Goal: Task Accomplishment & Management: Manage account settings

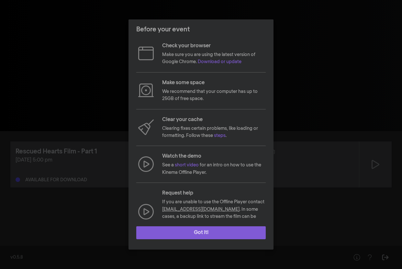
click at [206, 232] on button "Got it!" at bounding box center [200, 232] width 129 height 13
click at [220, 235] on button "Got it!" at bounding box center [200, 232] width 129 height 13
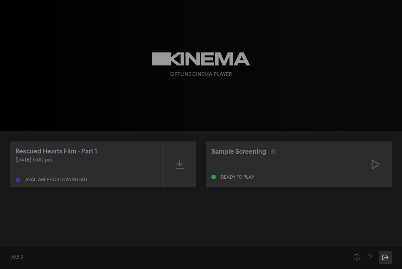
click at [384, 257] on icon "Sign Out" at bounding box center [385, 257] width 8 height 6
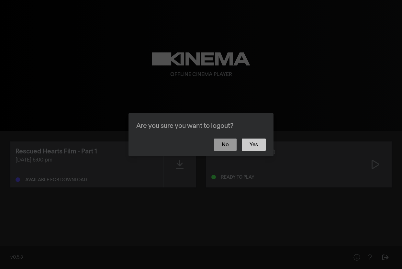
click at [253, 148] on button "Yes" at bounding box center [254, 145] width 24 height 12
